Goal: Task Accomplishment & Management: Use online tool/utility

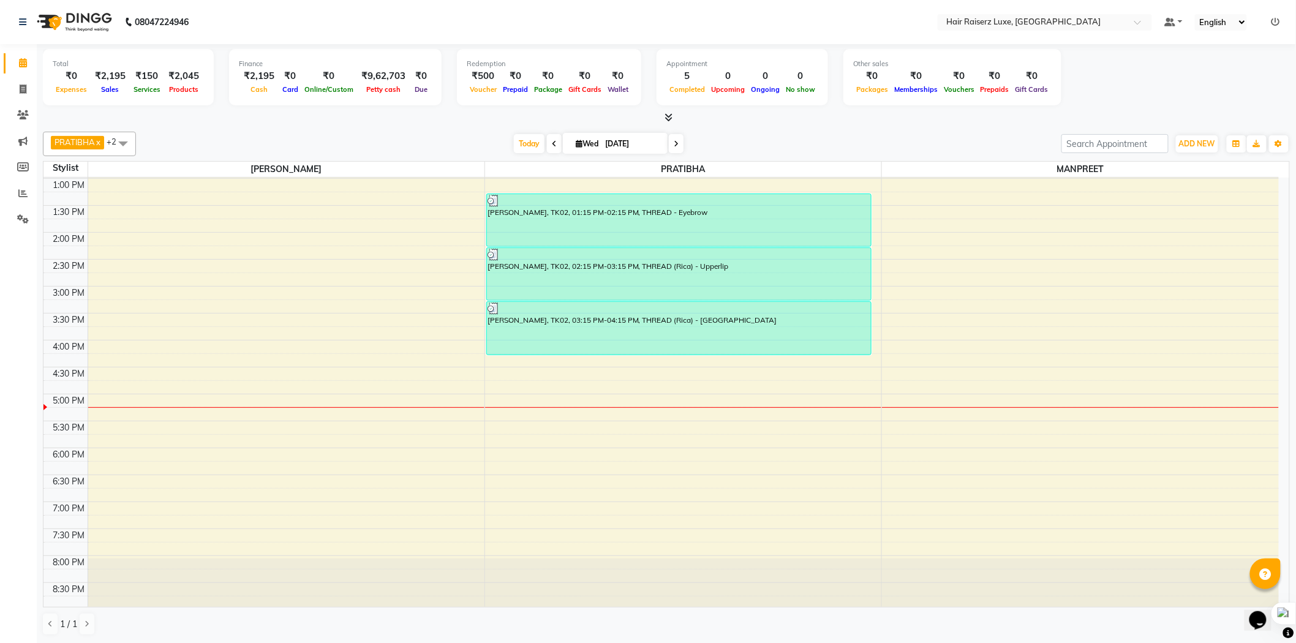
scroll to position [273, 0]
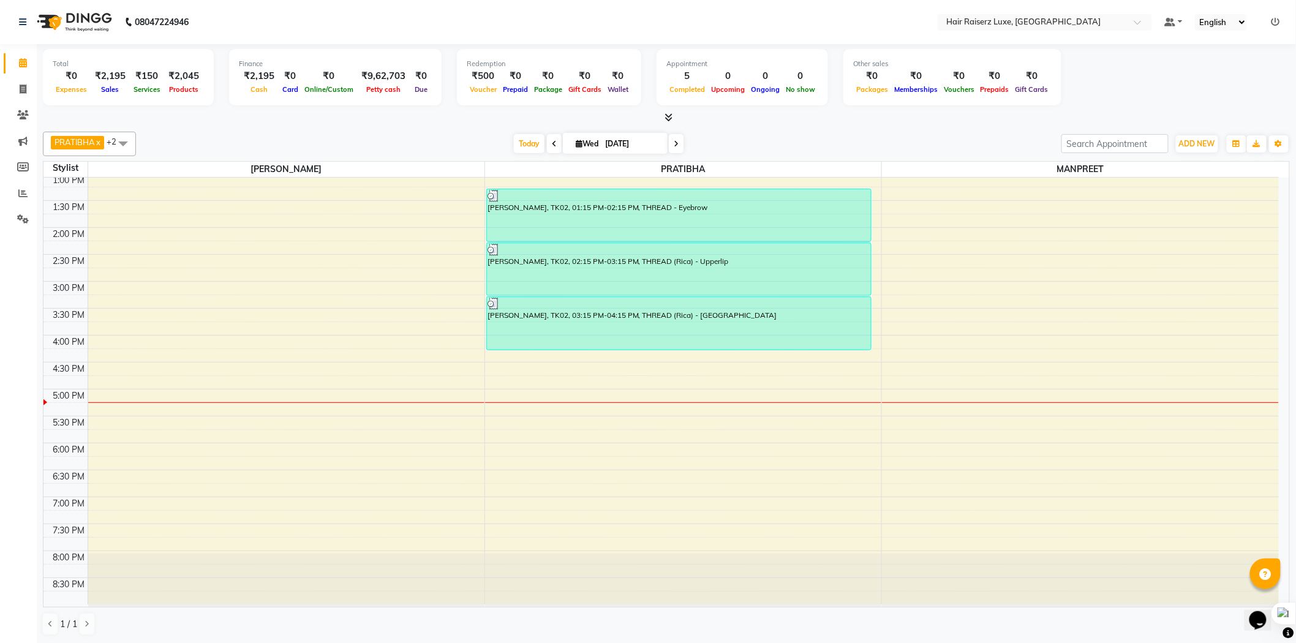
click at [117, 397] on div "8:00 AM 8:30 AM 9:00 AM 9:30 AM 10:00 AM 10:30 AM 11:00 AM 11:30 AM 12:00 PM 12…" at bounding box center [661, 254] width 1236 height 700
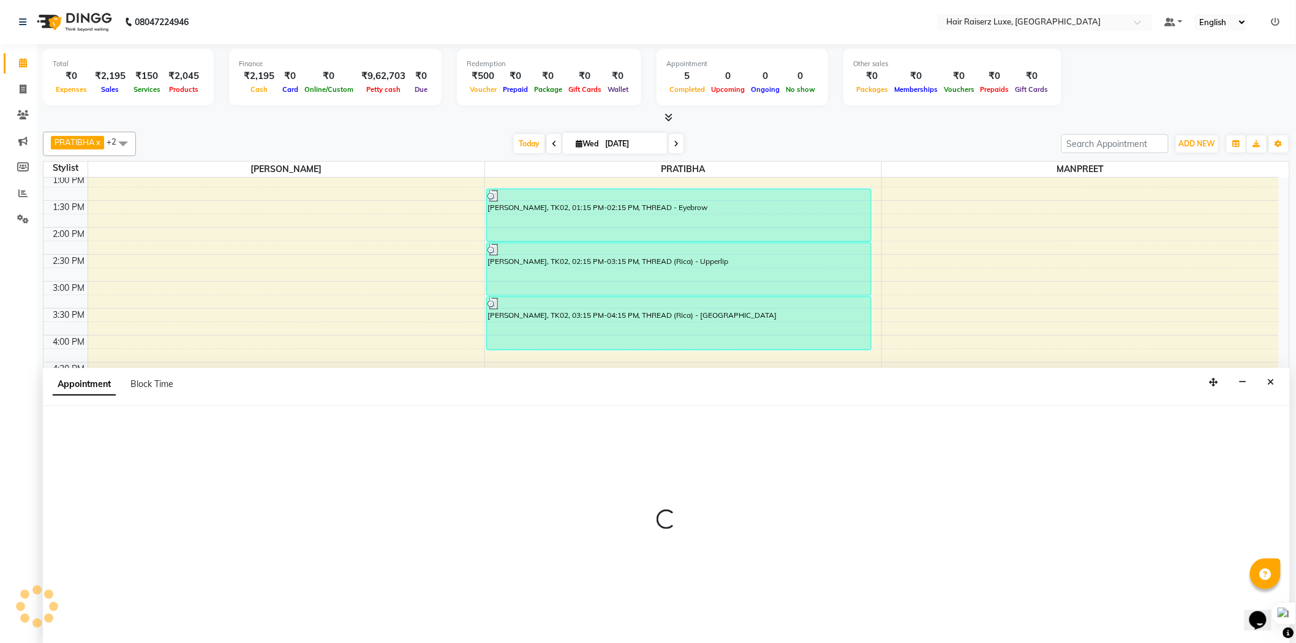
scroll to position [1, 0]
select select "65193"
select select "tentative"
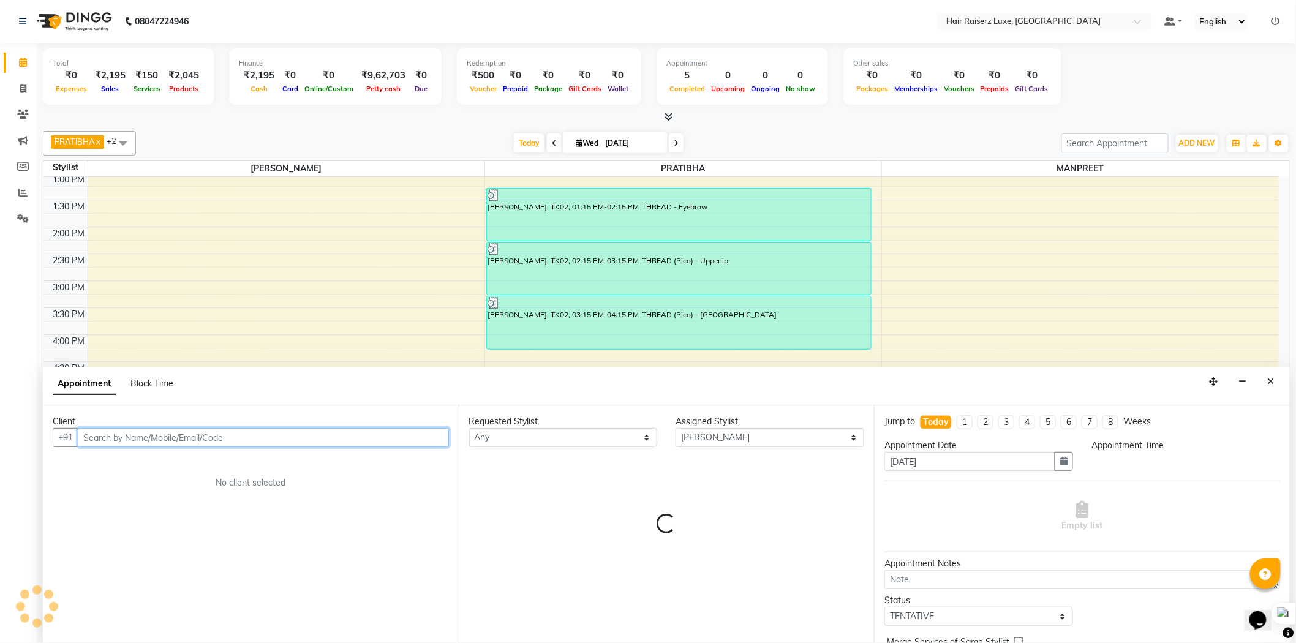
select select "1020"
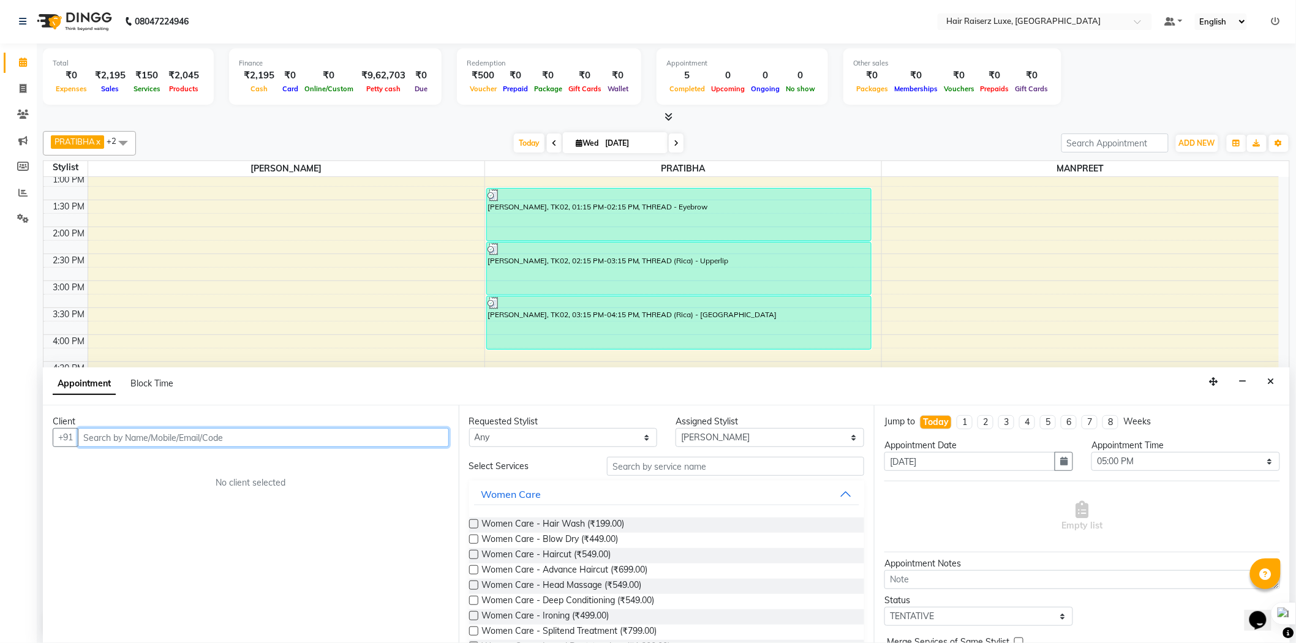
click at [160, 437] on input "text" at bounding box center [263, 437] width 371 height 19
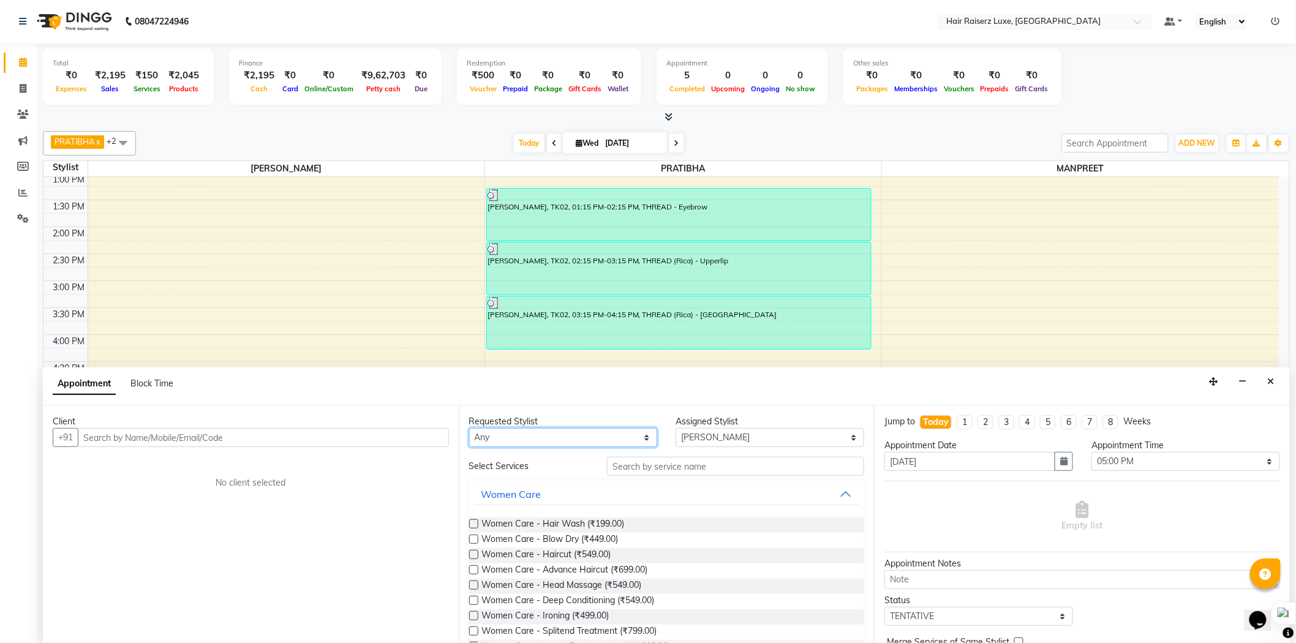
click at [512, 438] on select "Any [PERSON_NAME] PRATIBHA [PERSON_NAME] [PERSON_NAME]" at bounding box center [563, 437] width 189 height 19
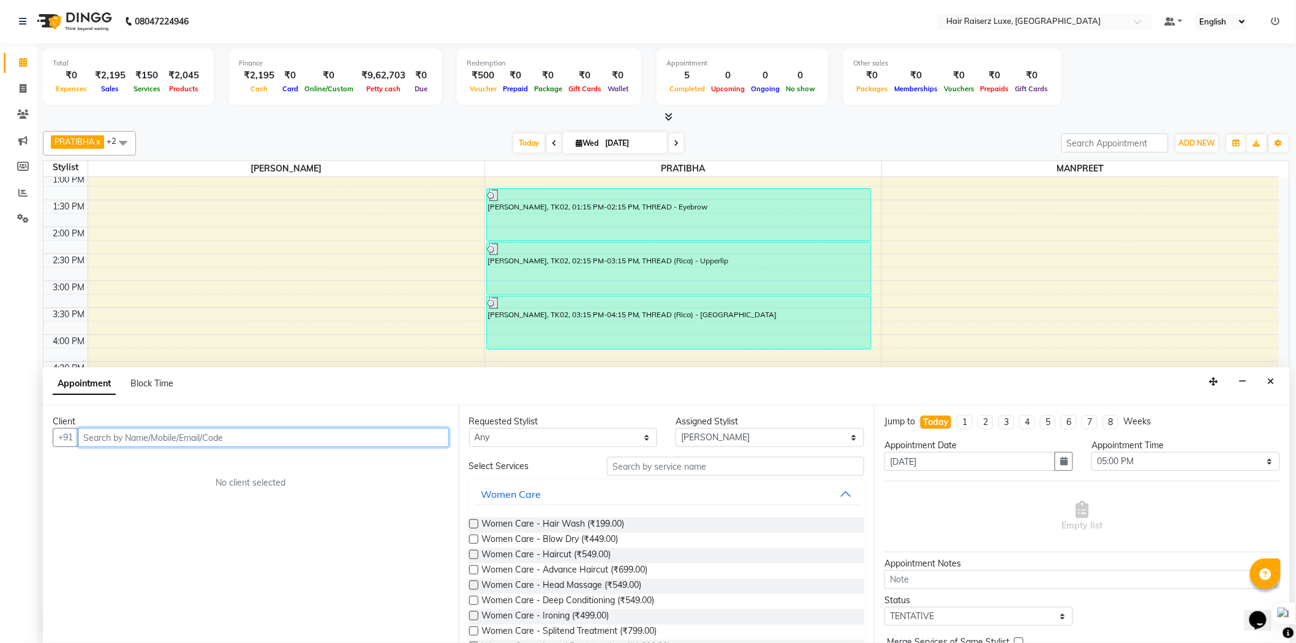
click at [178, 438] on input "text" at bounding box center [263, 437] width 371 height 19
click at [109, 439] on input "text" at bounding box center [263, 437] width 371 height 19
click at [178, 439] on input "text" at bounding box center [263, 437] width 371 height 19
click at [118, 439] on input "text" at bounding box center [263, 437] width 371 height 19
click at [181, 464] on span "708708" at bounding box center [196, 464] width 37 height 12
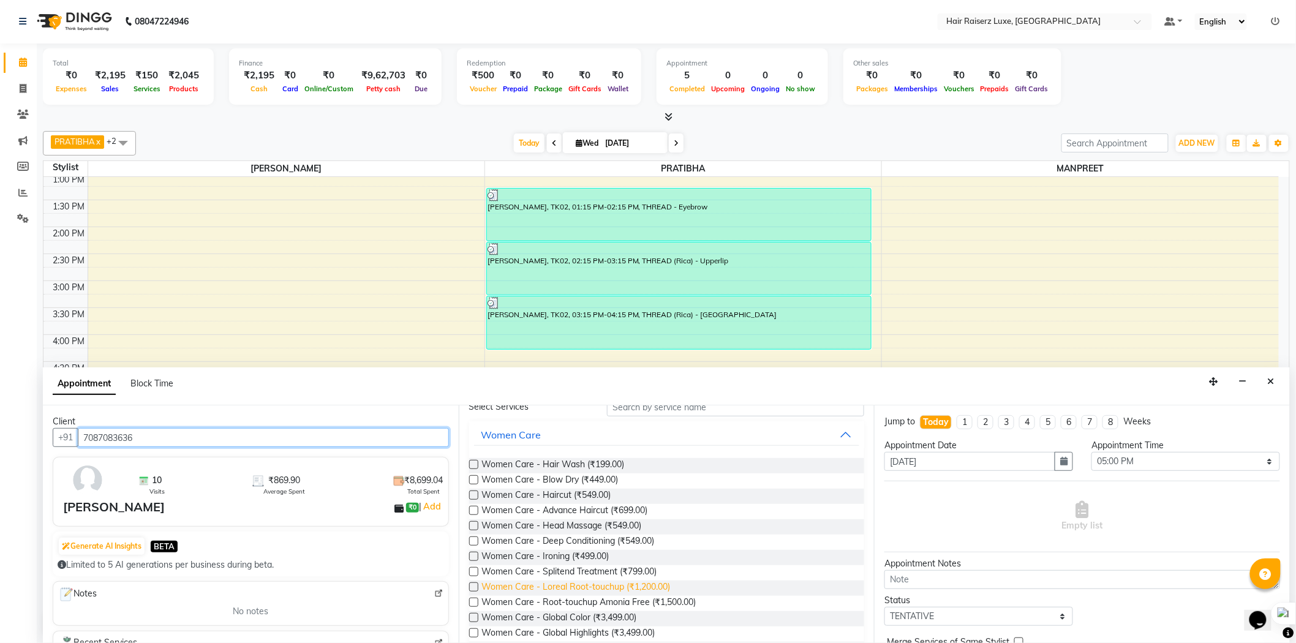
scroll to position [0, 0]
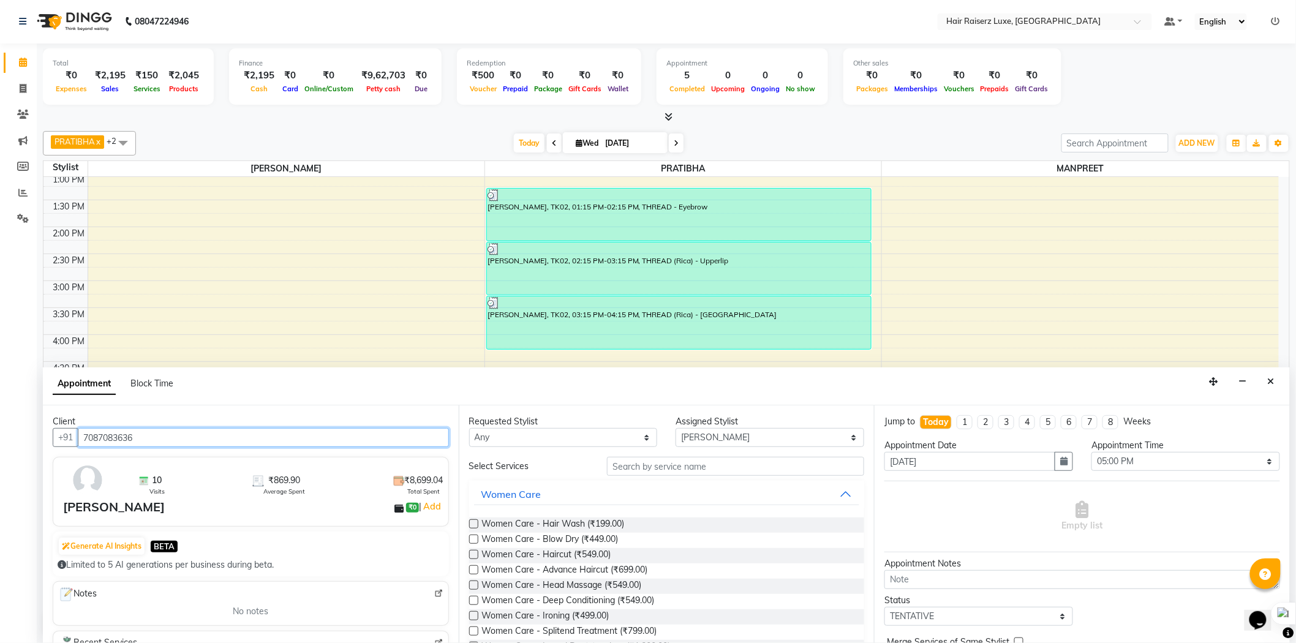
type input "7087083636"
click at [474, 523] on label at bounding box center [473, 524] width 9 height 9
click at [474, 523] on input "checkbox" at bounding box center [473, 525] width 8 height 8
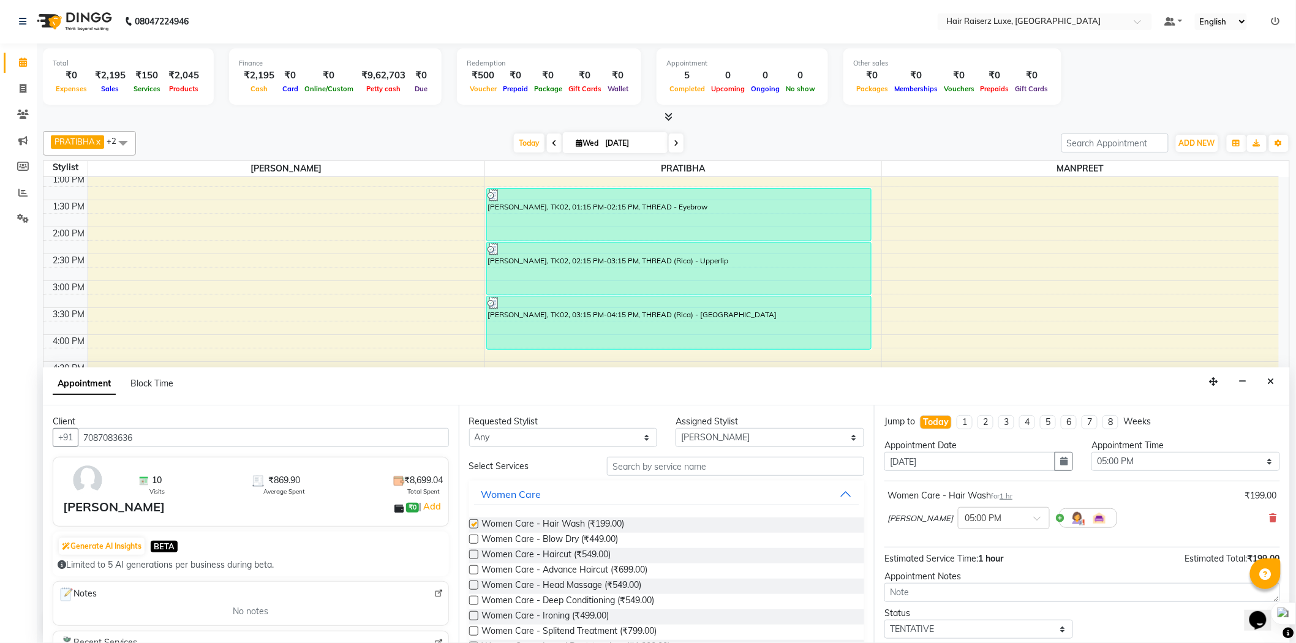
checkbox input "false"
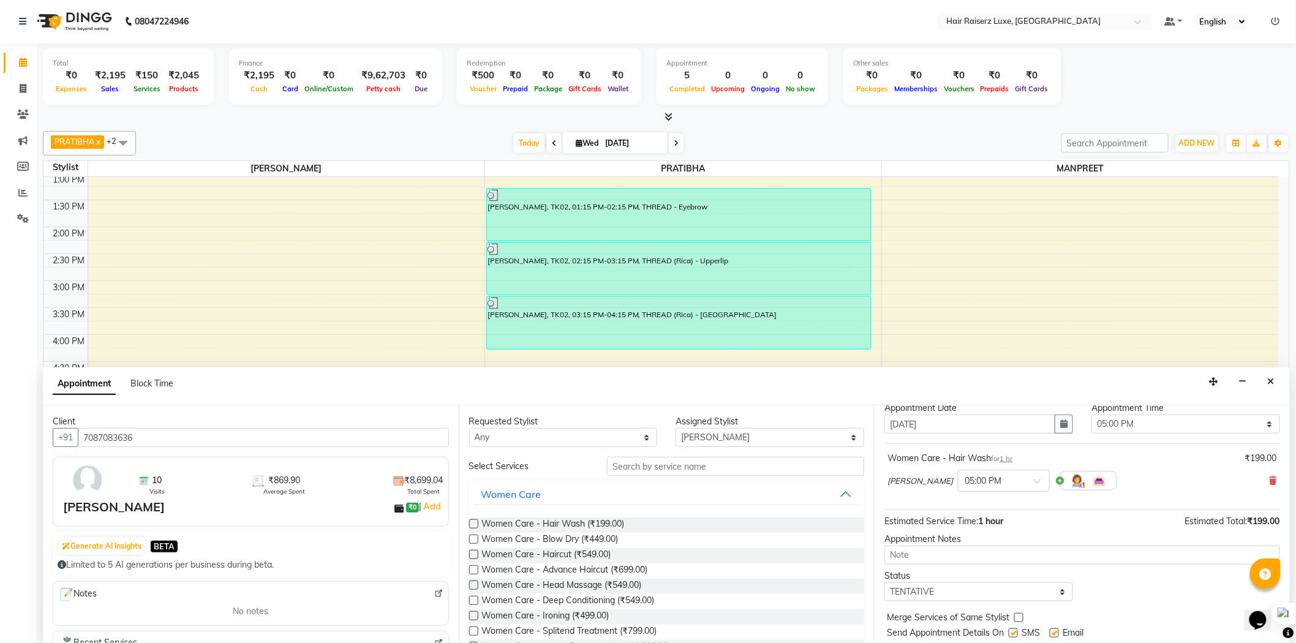
scroll to position [72, 0]
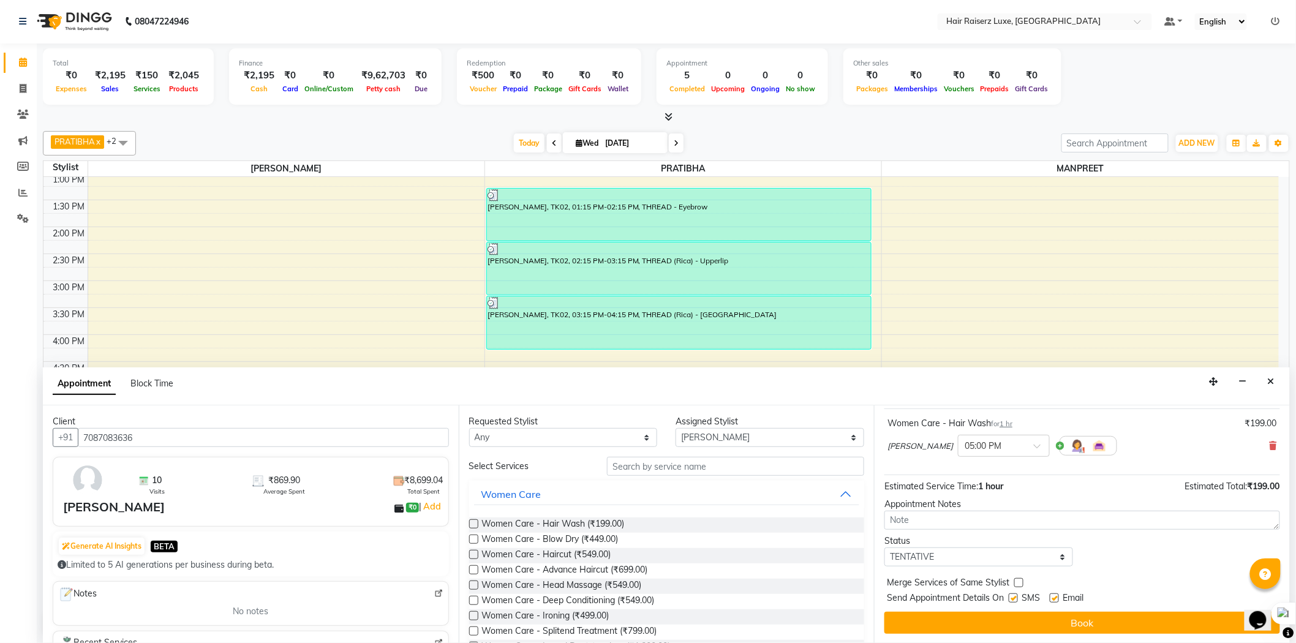
click at [1056, 597] on label at bounding box center [1054, 598] width 9 height 9
click at [1056, 597] on input "checkbox" at bounding box center [1054, 599] width 8 height 8
checkbox input "false"
click at [1270, 444] on icon at bounding box center [1273, 446] width 7 height 9
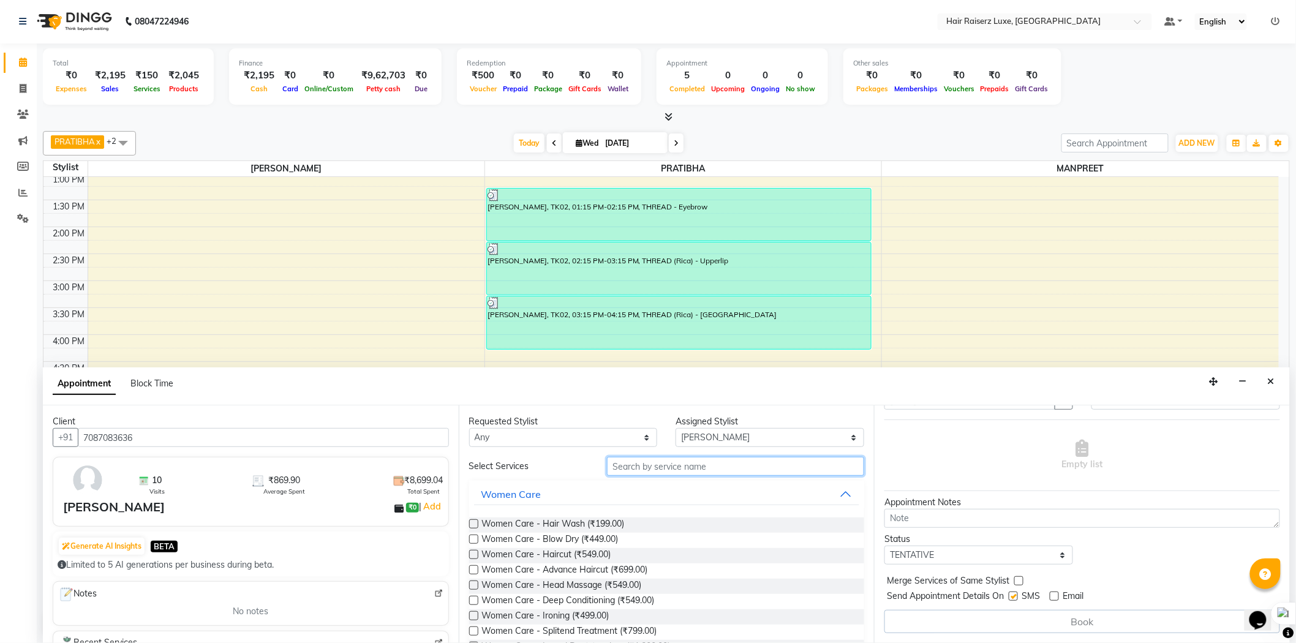
click at [727, 463] on input "text" at bounding box center [735, 466] width 257 height 19
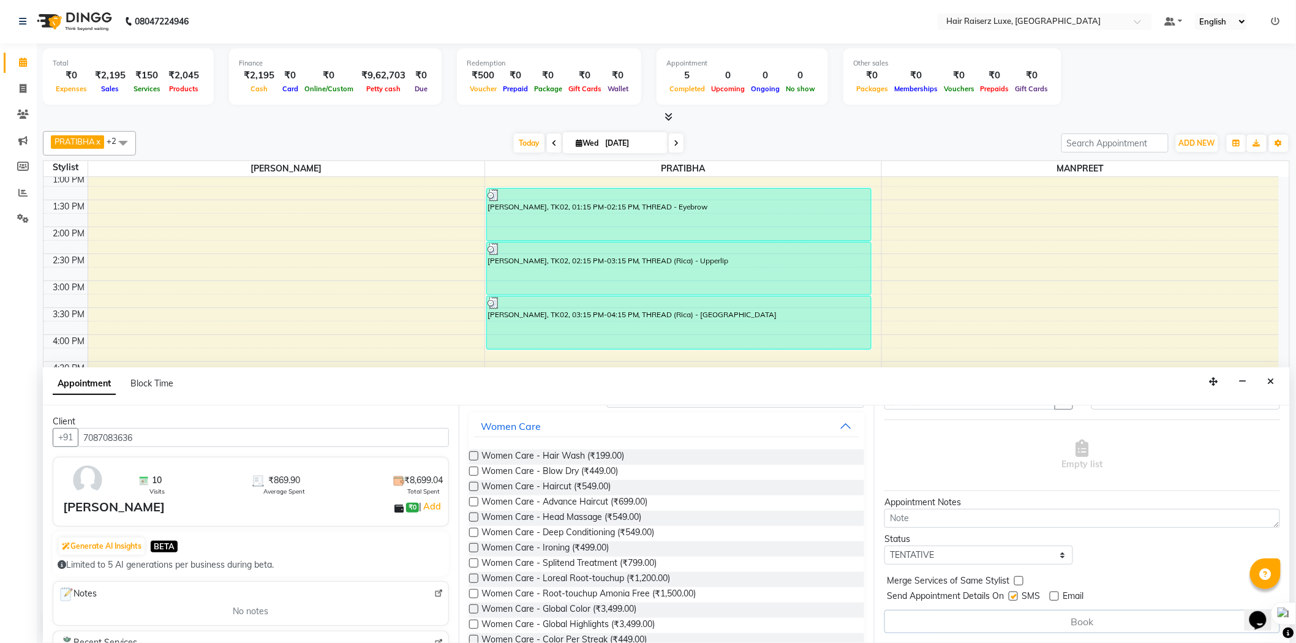
click at [627, 472] on div "Women Care - Blow Dry (₹449.00)" at bounding box center [667, 472] width 396 height 15
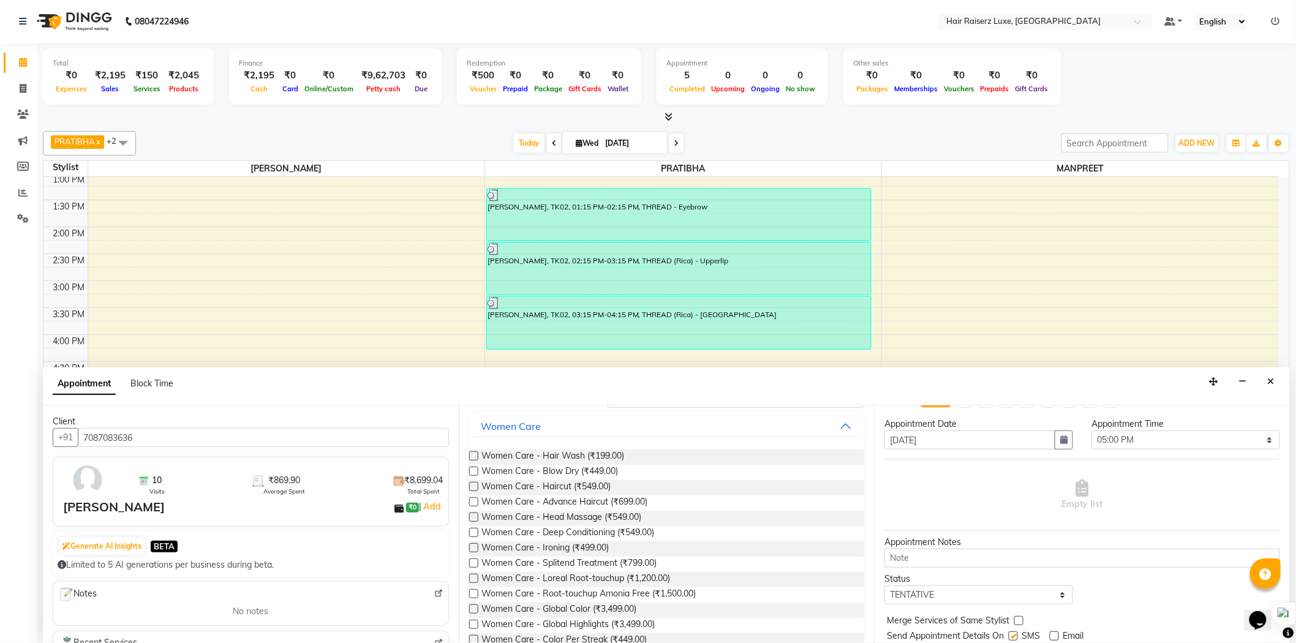
scroll to position [0, 0]
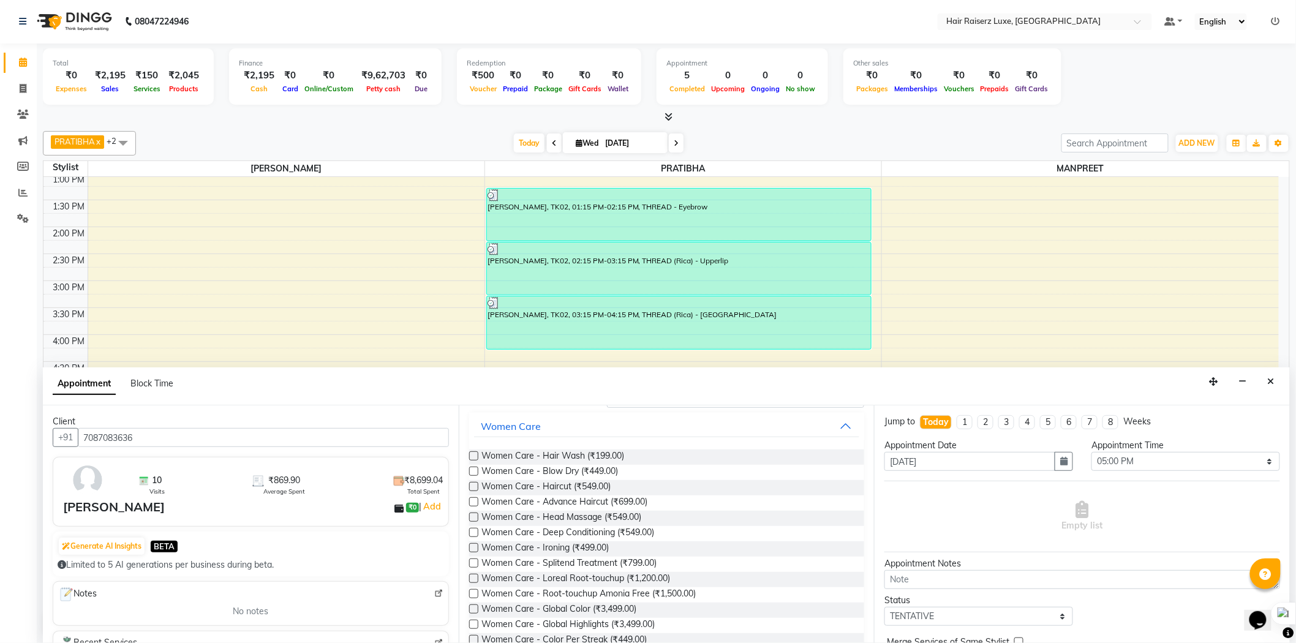
click at [470, 469] on label at bounding box center [473, 471] width 9 height 9
click at [470, 469] on input "checkbox" at bounding box center [473, 473] width 8 height 8
checkbox input "false"
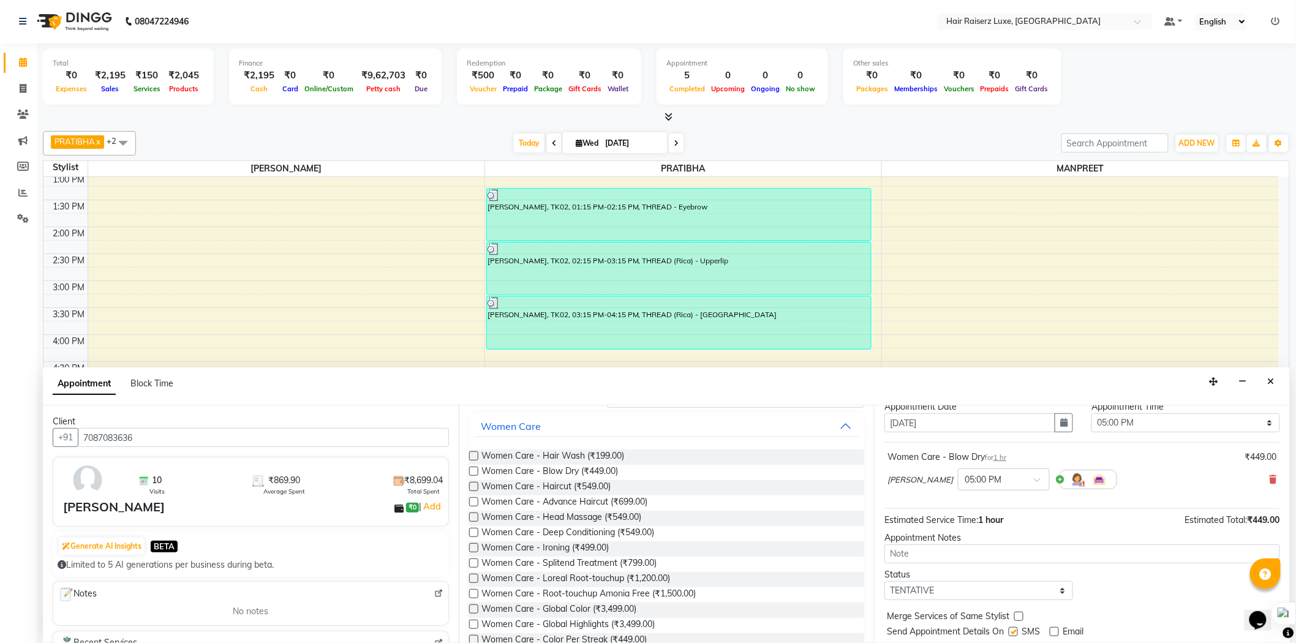
scroll to position [72, 0]
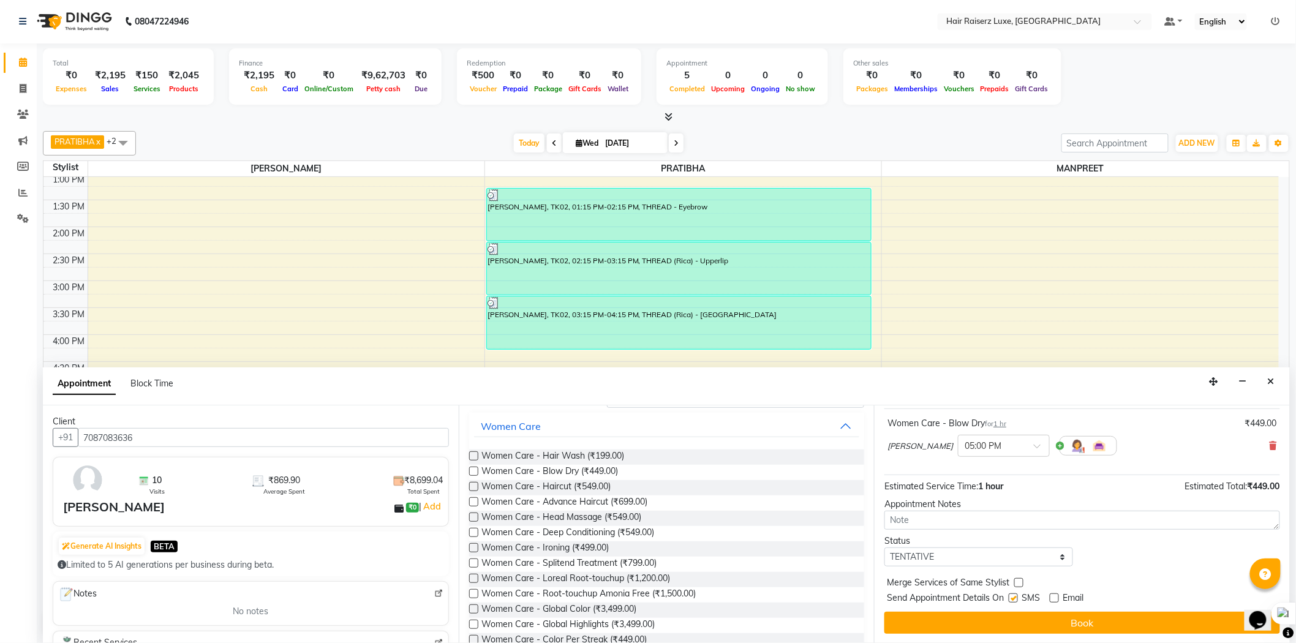
click at [1012, 597] on label at bounding box center [1013, 598] width 9 height 9
click at [1012, 597] on input "checkbox" at bounding box center [1013, 599] width 8 height 8
checkbox input "false"
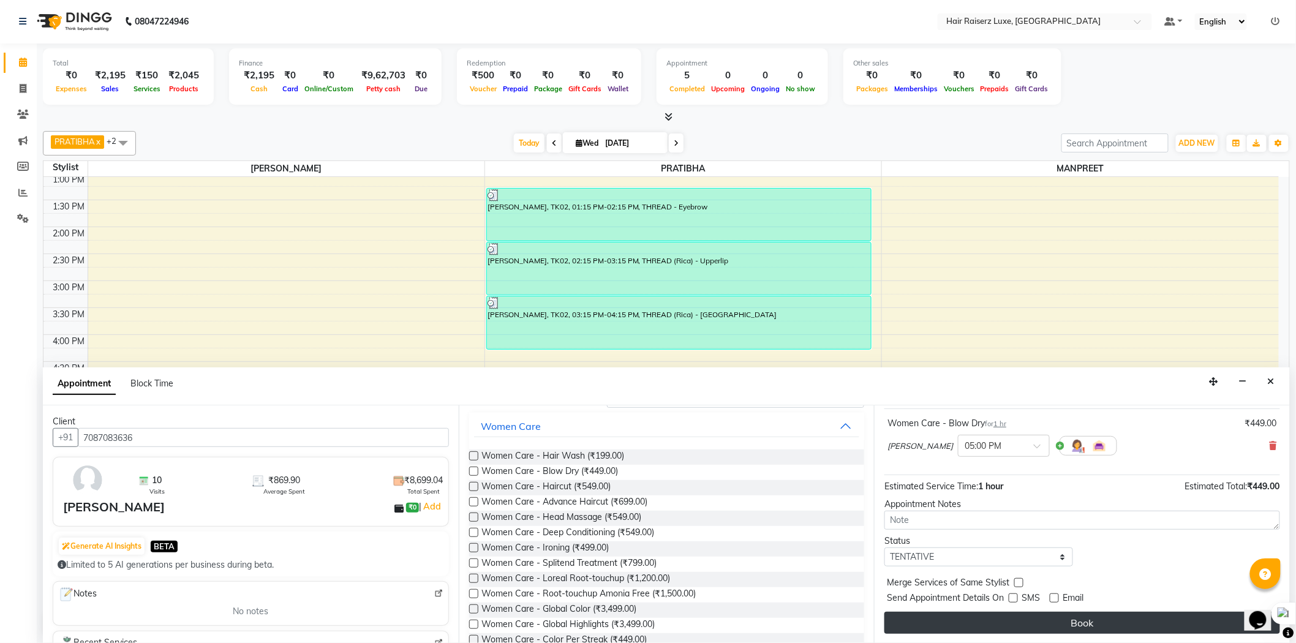
click at [1001, 615] on button "Book" at bounding box center [1083, 623] width 396 height 22
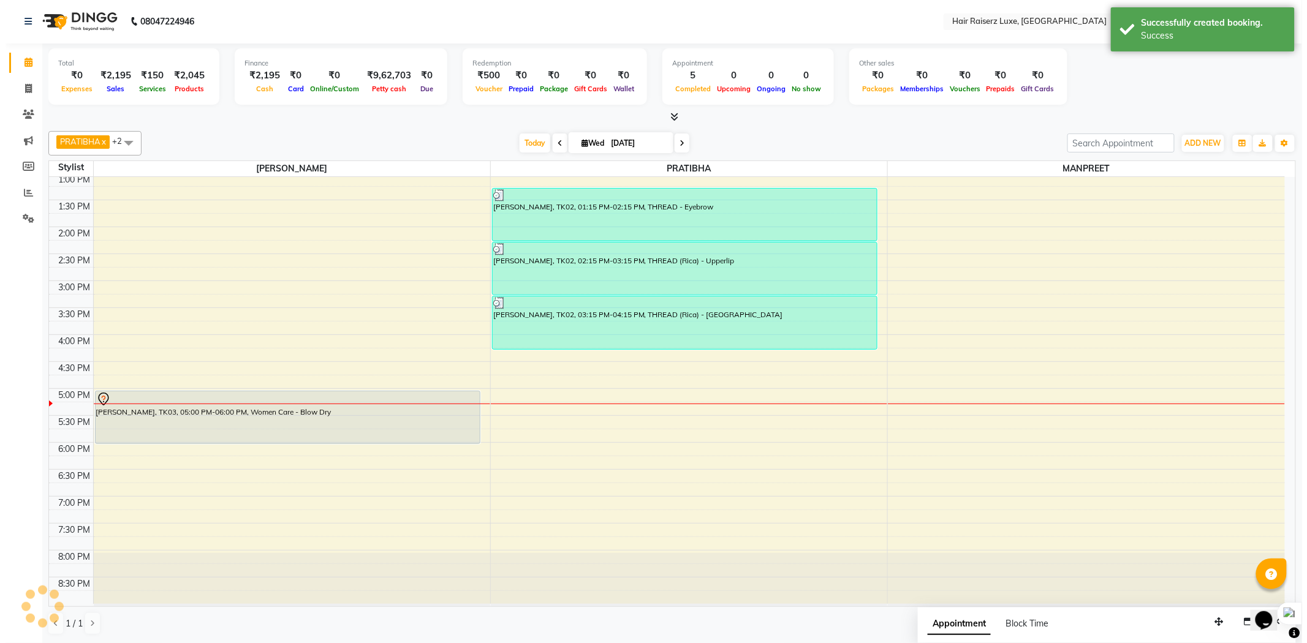
scroll to position [0, 0]
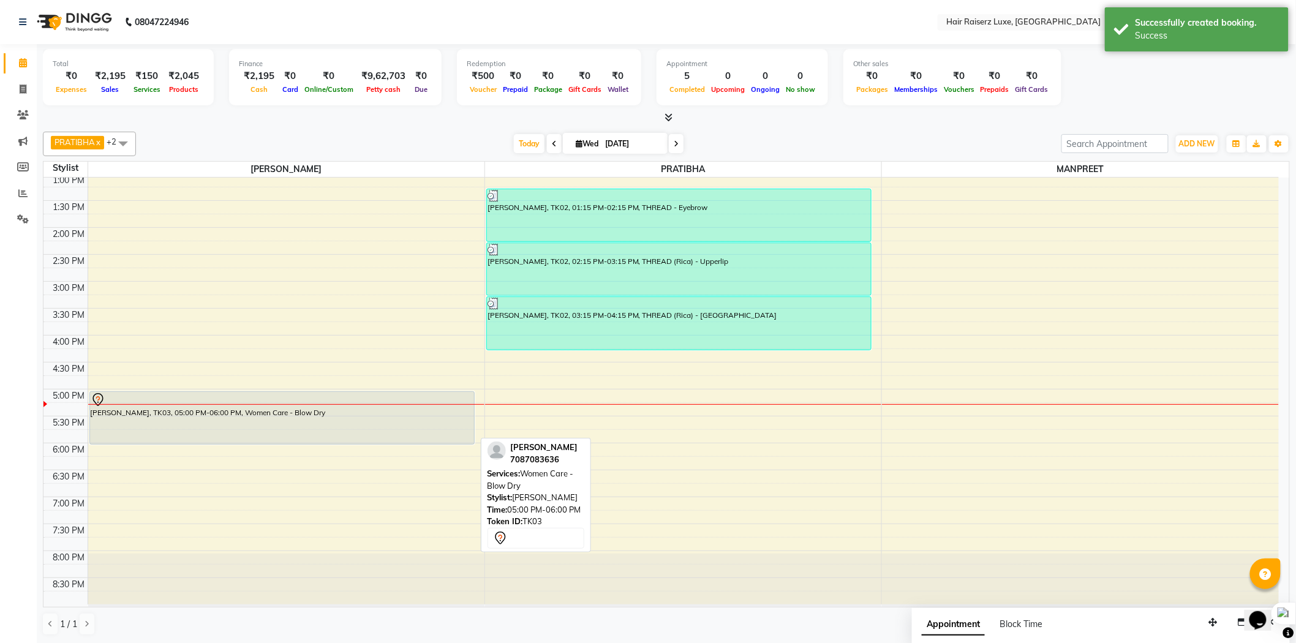
click at [333, 424] on div "[PERSON_NAME], TK03, 05:00 PM-06:00 PM, Women Care - Blow Dry" at bounding box center [282, 418] width 384 height 52
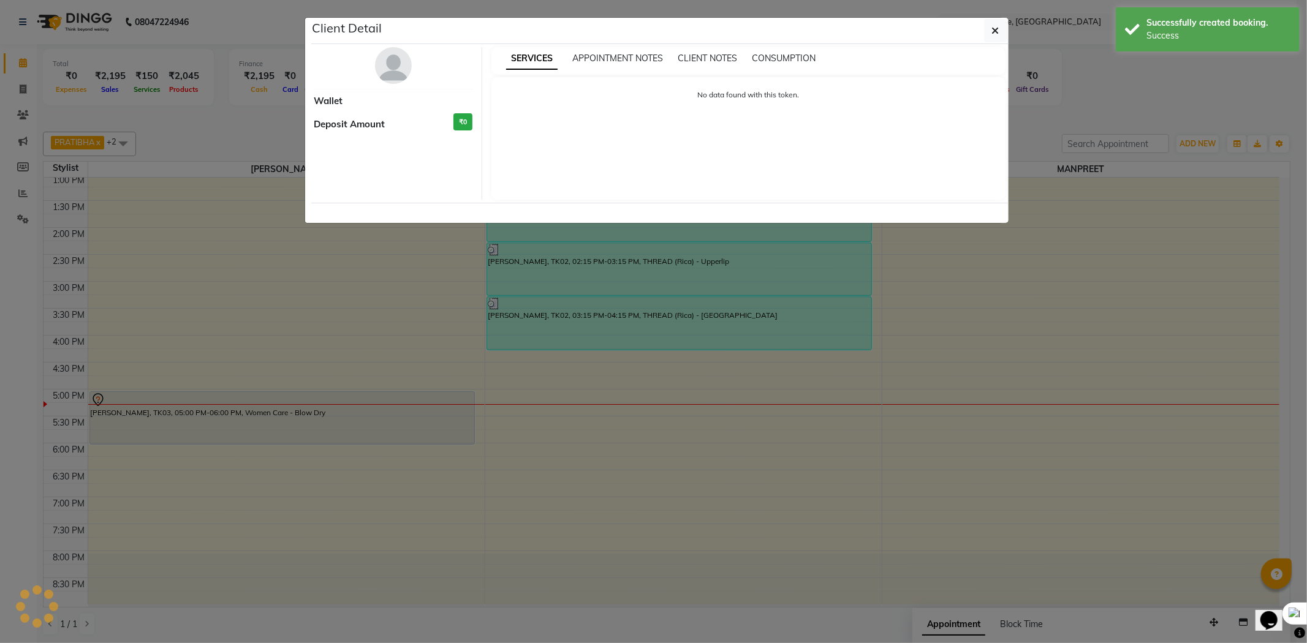
select select "7"
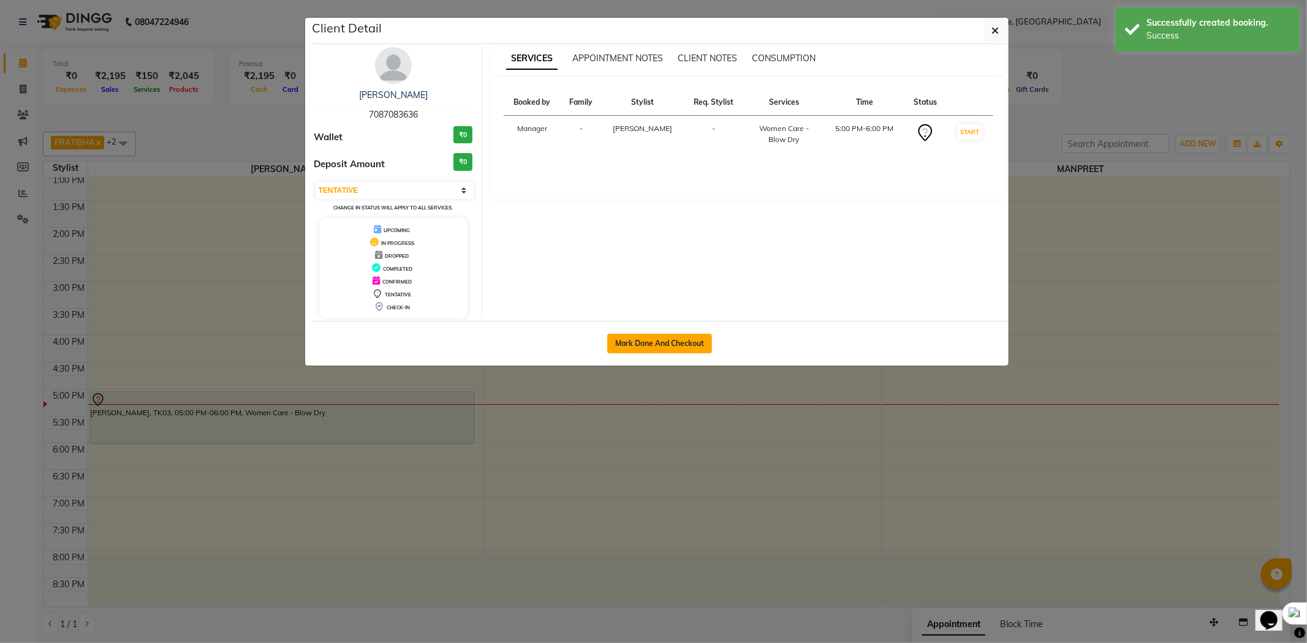
click at [666, 344] on button "Mark Done And Checkout" at bounding box center [659, 344] width 105 height 20
select select "service"
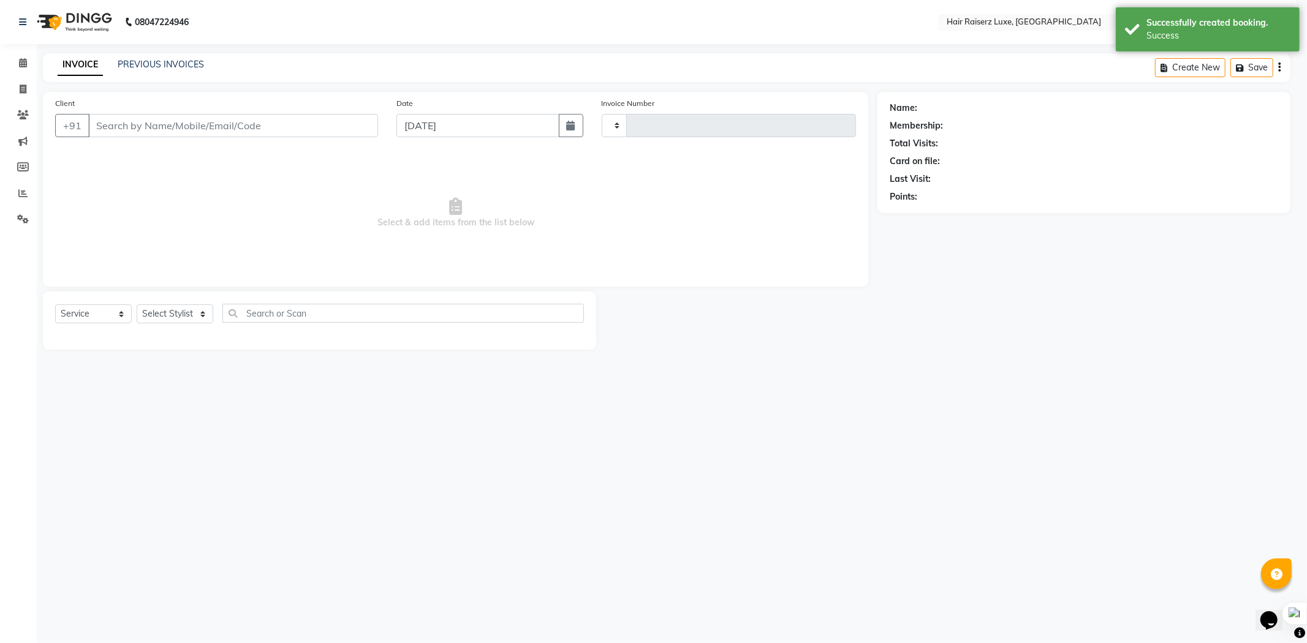
type input "1145"
select select "7418"
type input "7087083636"
select select "65193"
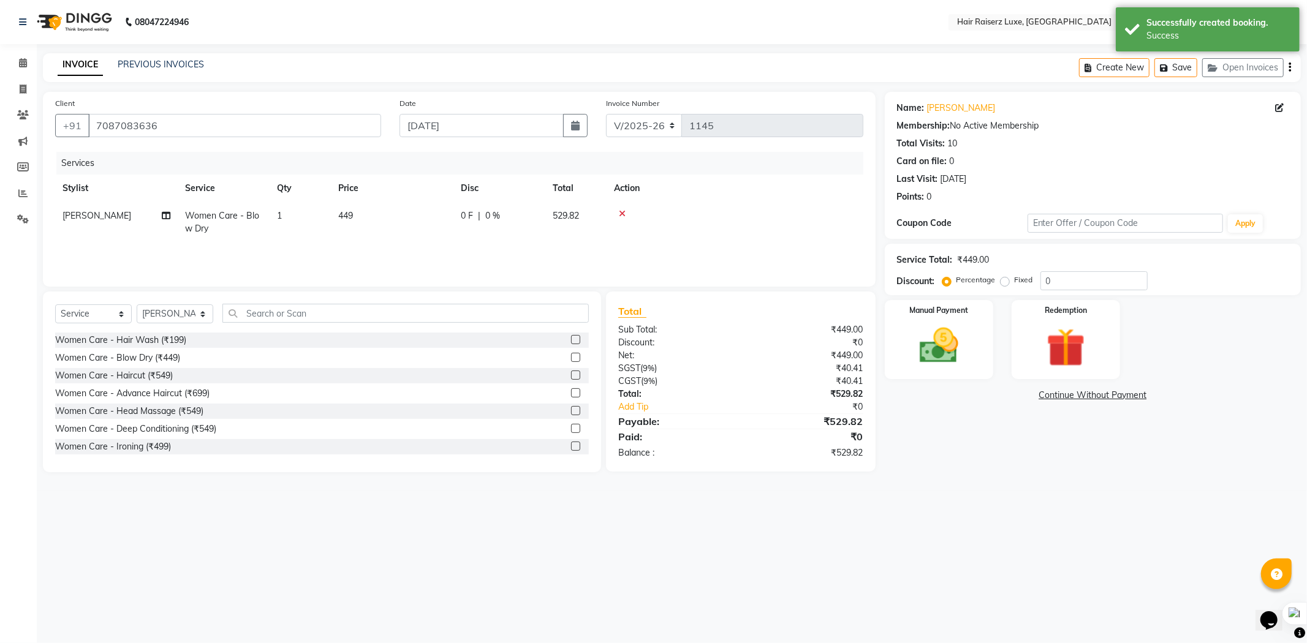
click at [1015, 285] on label "Fixed" at bounding box center [1024, 279] width 18 height 11
click at [1003, 284] on input "Fixed" at bounding box center [1007, 280] width 9 height 9
radio input "true"
click at [1068, 283] on input "0" at bounding box center [1093, 280] width 107 height 19
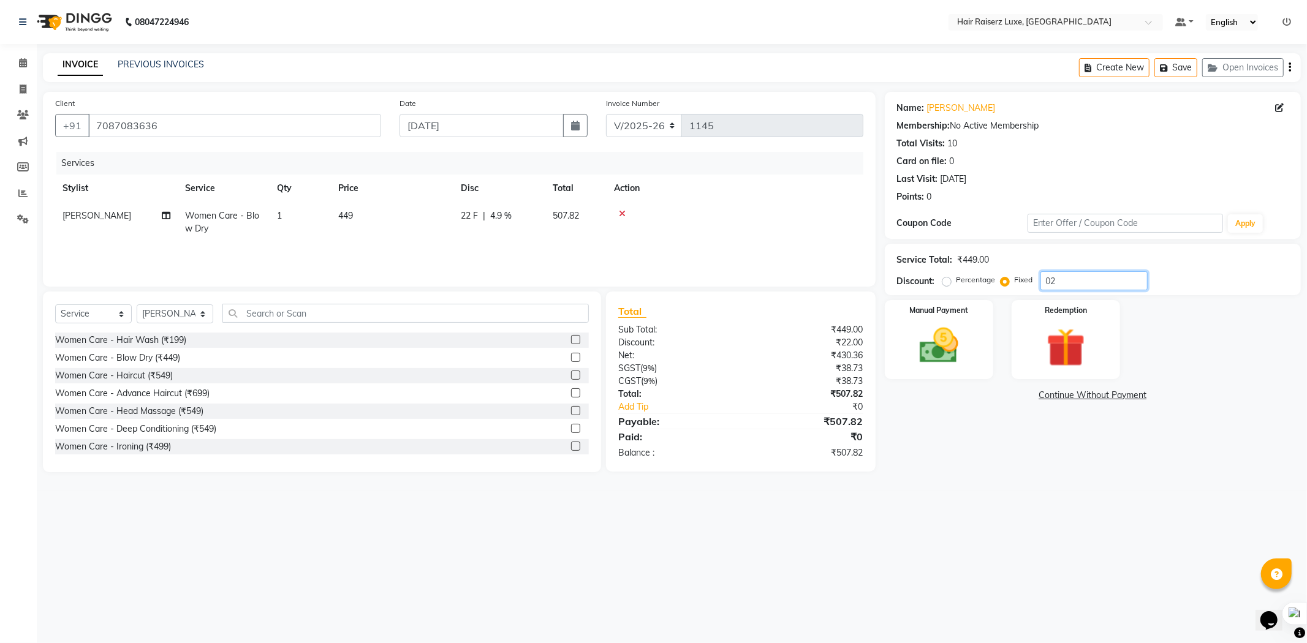
type input "0"
type input "229.82"
click at [956, 353] on img at bounding box center [939, 346] width 66 height 47
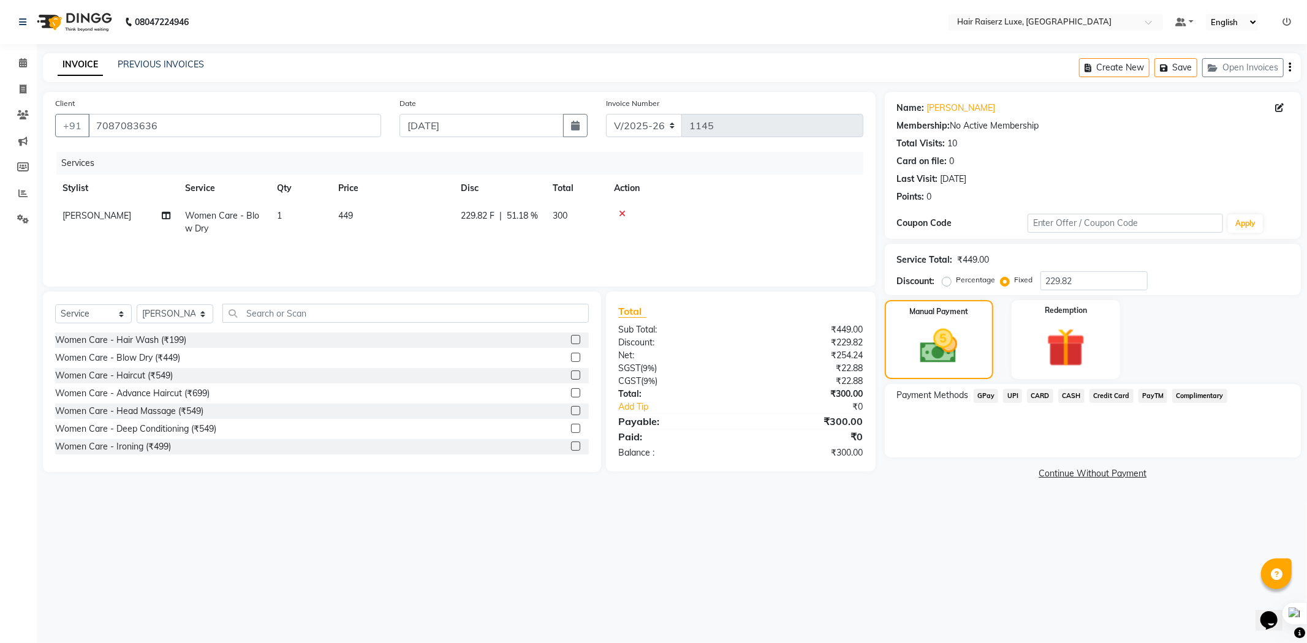
click at [1075, 393] on span "CASH" at bounding box center [1071, 396] width 26 height 14
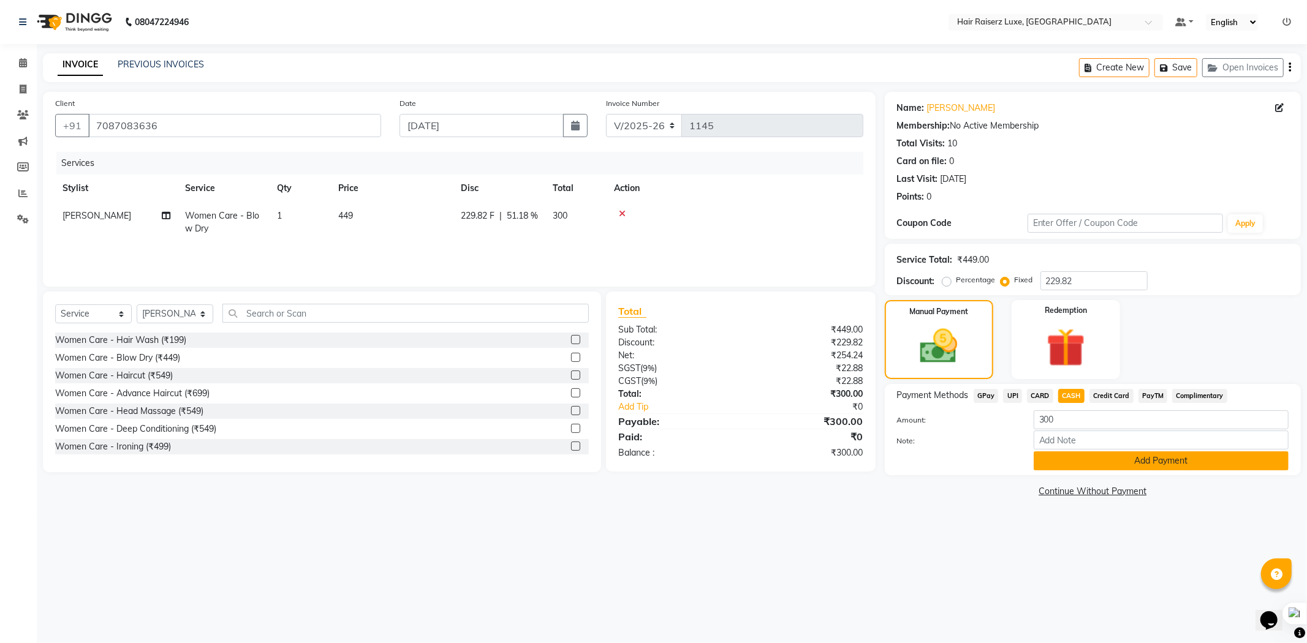
click at [1070, 452] on button "Add Payment" at bounding box center [1161, 461] width 255 height 19
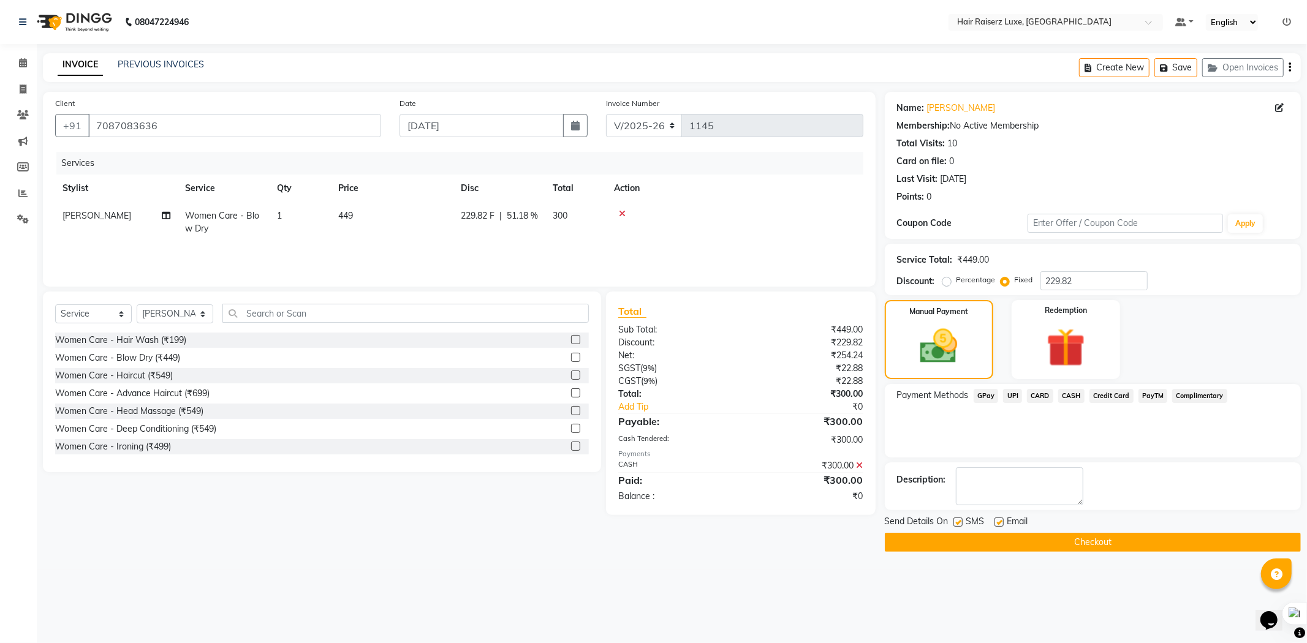
click at [996, 521] on label at bounding box center [998, 522] width 9 height 9
click at [996, 521] on input "checkbox" at bounding box center [998, 523] width 8 height 8
checkbox input "false"
click at [959, 521] on label at bounding box center [957, 522] width 9 height 9
click at [959, 521] on input "checkbox" at bounding box center [957, 523] width 8 height 8
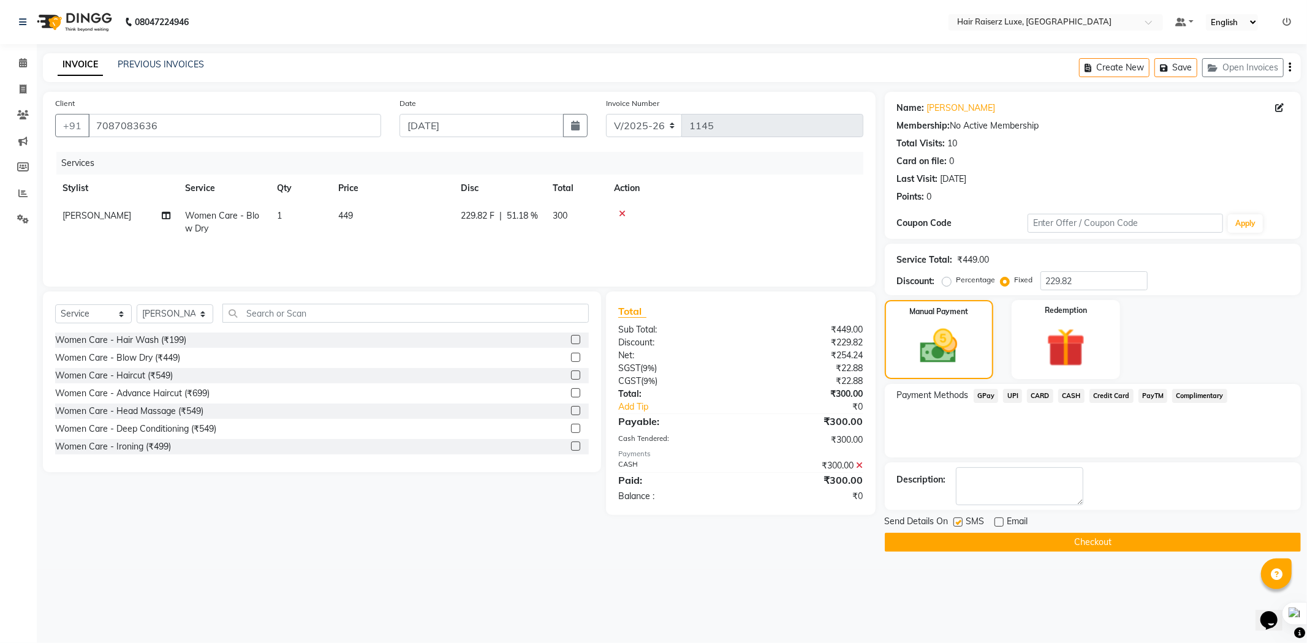
checkbox input "false"
click at [964, 539] on button "Checkout" at bounding box center [1093, 542] width 416 height 19
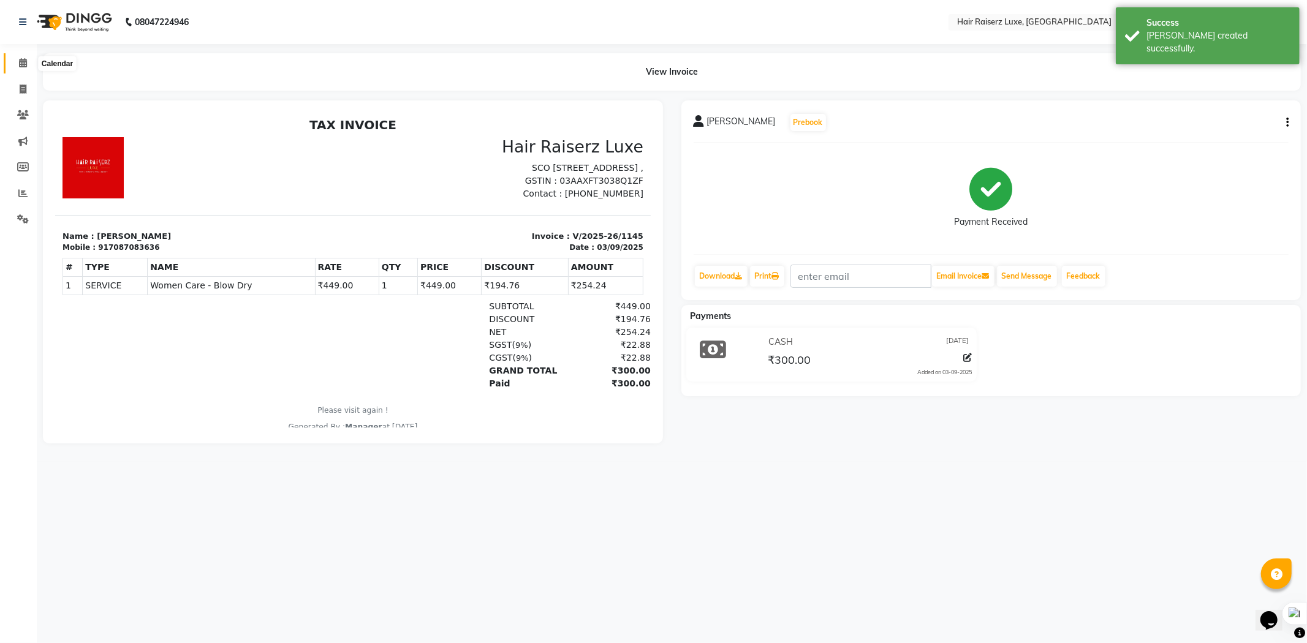
click at [28, 64] on span at bounding box center [22, 63] width 21 height 14
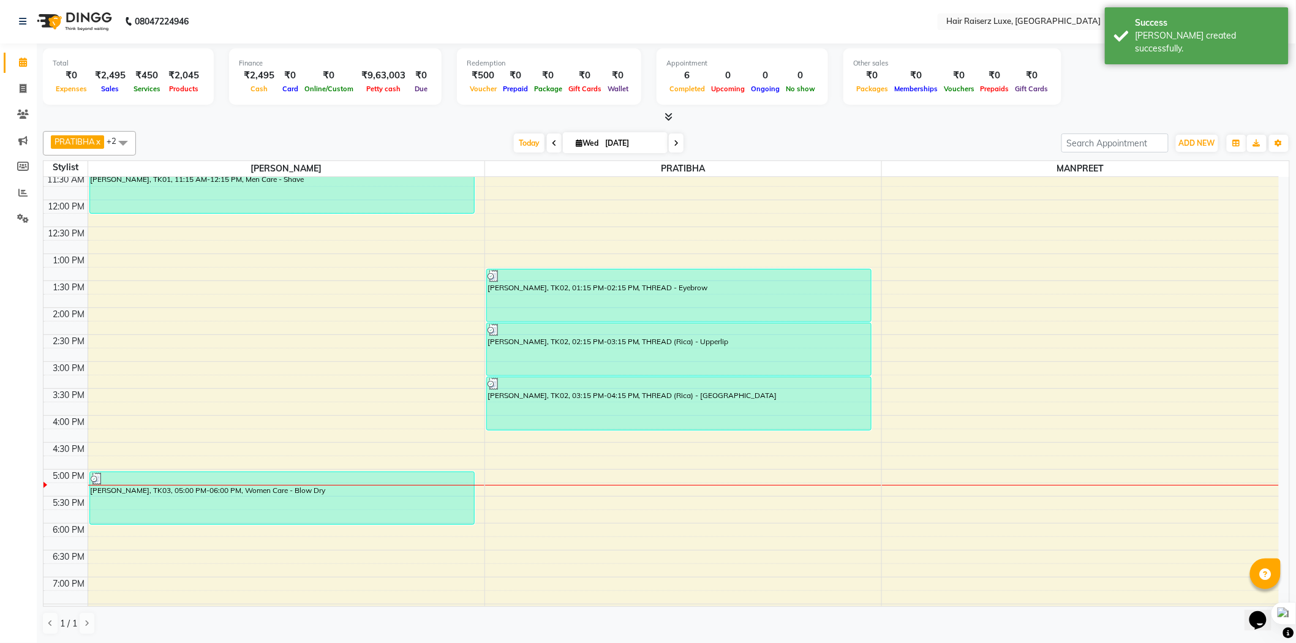
scroll to position [273, 0]
